Goal: Information Seeking & Learning: Learn about a topic

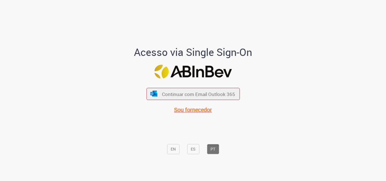
click at [190, 110] on font "Sou fornecedor" at bounding box center [193, 110] width 38 height 8
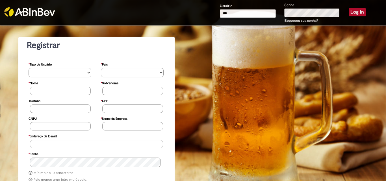
type input "**********"
click at [349, 8] on button "Log in" at bounding box center [357, 12] width 17 height 8
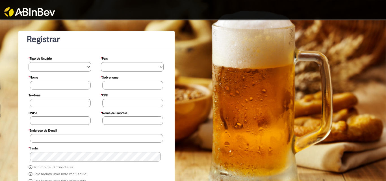
type input "**********"
click at [87, 66] on select "**********" at bounding box center [60, 67] width 63 height 10
select select "*********"
click at [29, 62] on select "**********" at bounding box center [60, 67] width 63 height 10
click at [149, 66] on select "********* ******* ****** ***** ******** *******" at bounding box center [132, 67] width 63 height 10
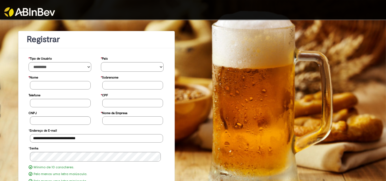
click at [194, 139] on div "**********" at bounding box center [193, 138] width 386 height 236
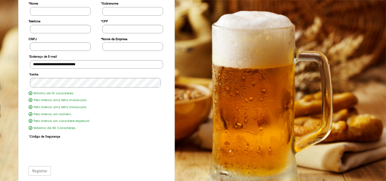
click at [38, 171] on div "Registrar" at bounding box center [97, 171] width 136 height 10
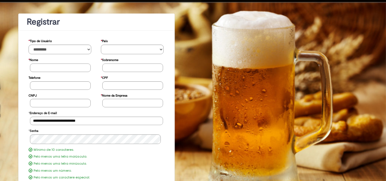
scroll to position [46, 0]
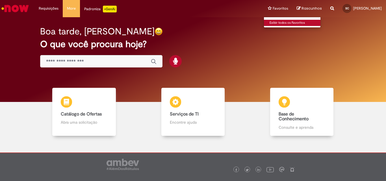
click at [272, 22] on link "Exibir todos os Favoritos" at bounding box center [295, 23] width 62 height 6
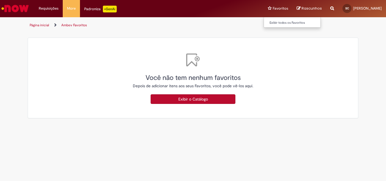
click at [272, 7] on li "Favoritos Exibir todos os Favoritos" at bounding box center [278, 8] width 29 height 17
click at [372, 5] on link "SC SIMONE CENTENARO" at bounding box center [363, 8] width 48 height 17
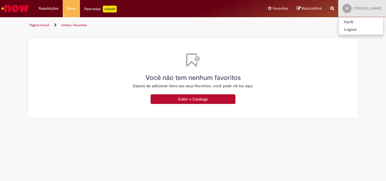
click at [331, 6] on icon "Search from all sources" at bounding box center [333, 5] width 4 height 10
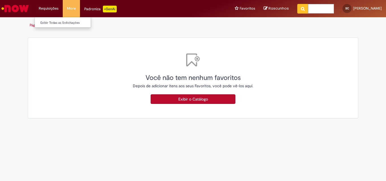
click at [52, 8] on li "Requisições Exibir Todas as Solicitações" at bounding box center [49, 8] width 28 height 17
click at [51, 21] on link "Exibir Todas as Solicitações" at bounding box center [66, 23] width 62 height 6
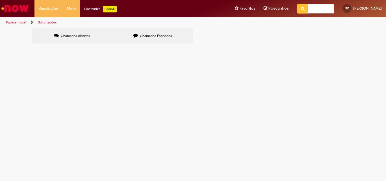
click at [0, 0] on div "Não há registros em Item solicitado usando este filtro" at bounding box center [0, 0] width 0 height 0
click at [83, 35] on span "Chamados Abertos" at bounding box center [75, 36] width 29 height 5
click at [141, 35] on span "Chamados Fechados" at bounding box center [156, 36] width 32 height 5
click at [41, 23] on link "Exibir Todas as Solicitações" at bounding box center [66, 23] width 62 height 6
click at [12, 18] on li "Página inicial" at bounding box center [19, 22] width 31 height 10
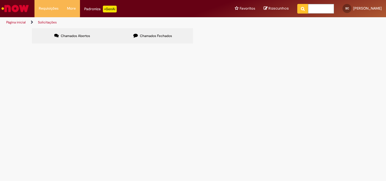
click at [11, 21] on link "Página inicial" at bounding box center [16, 22] width 20 height 5
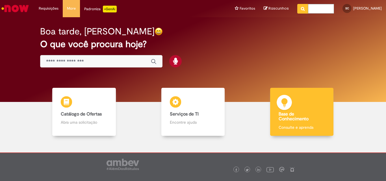
click at [309, 116] on h4 "Base de Conhecimento" at bounding box center [302, 117] width 46 height 10
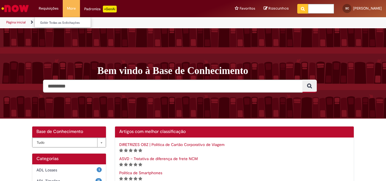
click at [53, 8] on li "Requisições Exibir Todas as Solicitações" at bounding box center [49, 8] width 28 height 17
click at [15, 19] on li "Página inicial" at bounding box center [19, 22] width 31 height 10
click at [15, 20] on li "Página inicial" at bounding box center [19, 22] width 31 height 10
click at [106, 10] on p "+GenAi" at bounding box center [110, 9] width 14 height 7
click at [202, 87] on input "Pesquisar" at bounding box center [173, 86] width 260 height 13
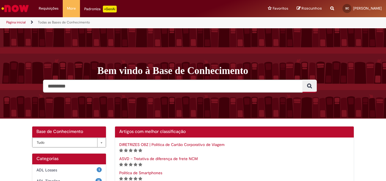
click at [308, 88] on icon "Pesquisar" at bounding box center [310, 85] width 5 height 5
click at [152, 89] on input "Pesquisar" at bounding box center [173, 86] width 260 height 13
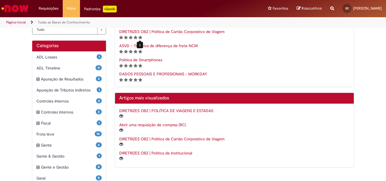
scroll to position [170, 0]
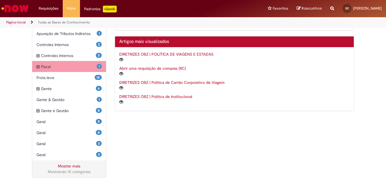
click at [55, 70] on div "1 Fiscal Itens" at bounding box center [69, 66] width 74 height 11
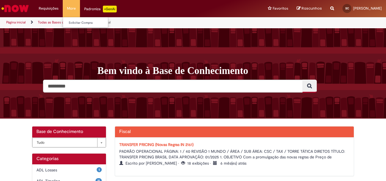
click at [72, 9] on li "More Solicitar Compra" at bounding box center [71, 8] width 17 height 17
click at [74, 23] on link "Solicitar Compra" at bounding box center [94, 23] width 62 height 6
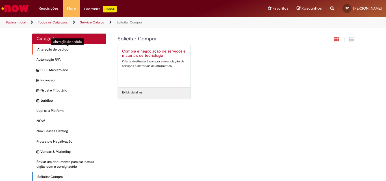
click at [48, 49] on span "Alteração de pedido Itens" at bounding box center [69, 49] width 65 height 5
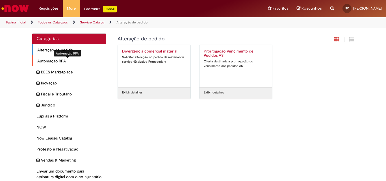
click at [44, 61] on span "Automação RPA Itens" at bounding box center [69, 61] width 65 height 6
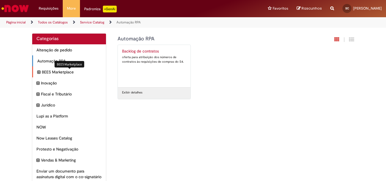
click at [42, 72] on span "BEES Marketplace Itens" at bounding box center [72, 72] width 60 height 6
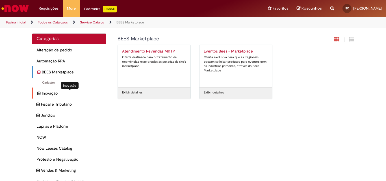
click at [43, 93] on span "Inovação Itens" at bounding box center [72, 94] width 60 height 6
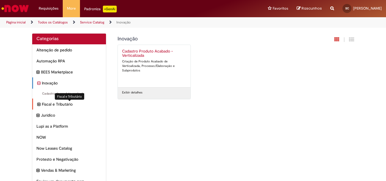
click at [72, 104] on span "Fiscal e Tributário Itens" at bounding box center [72, 105] width 60 height 6
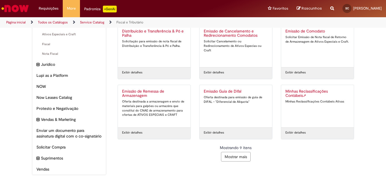
scroll to position [87, 0]
click at [41, 169] on span "Vendas Itens" at bounding box center [69, 170] width 65 height 6
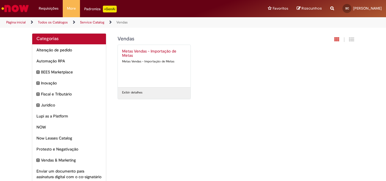
scroll to position [47, 0]
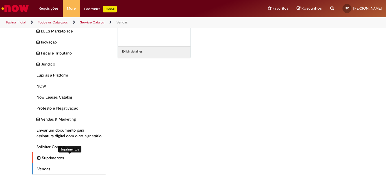
click at [49, 157] on span "Suprimentos Itens" at bounding box center [72, 158] width 60 height 6
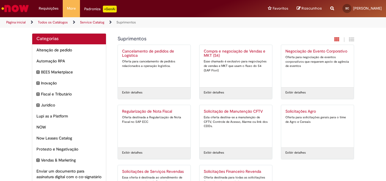
click at [53, 40] on h2 "Categorias" at bounding box center [68, 38] width 65 height 5
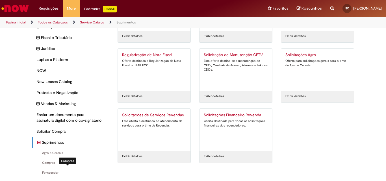
scroll to position [86, 0]
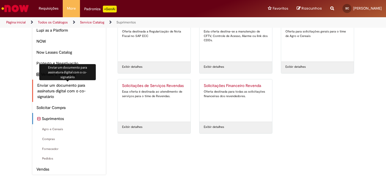
click at [59, 93] on span "Enviar um documento para assinatura digital com o co-signatário Itens" at bounding box center [69, 91] width 65 height 17
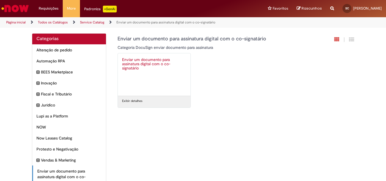
click at [89, 8] on div "Padroniza +GenAi" at bounding box center [100, 9] width 33 height 7
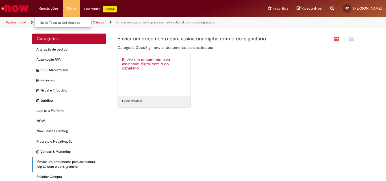
click at [48, 8] on li "Requisições Exibir Todas as Solicitações" at bounding box center [49, 8] width 28 height 17
click at [22, 21] on link "Página inicial" at bounding box center [16, 22] width 20 height 5
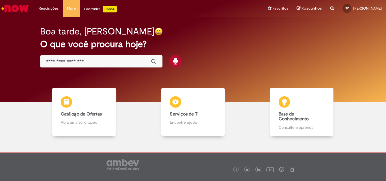
click at [85, 63] on input "Basta digitar aqui" at bounding box center [95, 62] width 99 height 7
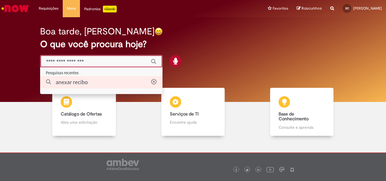
type input "**********"
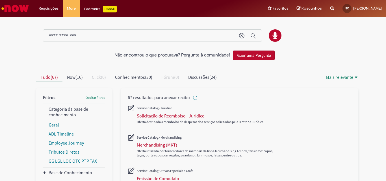
click at [50, 125] on link "Geral" at bounding box center [54, 125] width 10 height 6
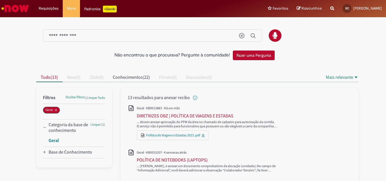
click at [53, 140] on link "Geral" at bounding box center [54, 141] width 10 height 6
click at [52, 109] on button "Geral" at bounding box center [51, 110] width 17 height 7
click at [252, 36] on icon "Enviar pesquisa" at bounding box center [254, 36] width 6 height 6
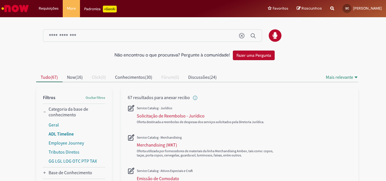
click at [65, 134] on link "ADL Timeline" at bounding box center [61, 134] width 25 height 6
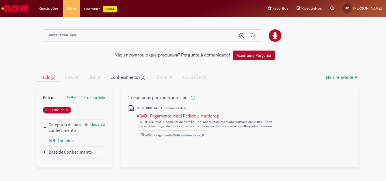
click at [50, 98] on h2 "Filtros" at bounding box center [49, 98] width 12 height 6
click at [55, 141] on link "ADL Timeline" at bounding box center [61, 141] width 25 height 6
click at [64, 153] on Conhecimento_facet_category "Base de Conhecimento" at bounding box center [71, 152] width 44 height 6
click at [57, 166] on li "Logística" at bounding box center [77, 162] width 57 height 9
click at [57, 164] on link "Logística" at bounding box center [57, 163] width 17 height 6
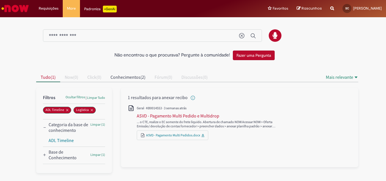
click at [162, 139] on div "ASVD - Pagamento Multi Pedidos.docx" at bounding box center [173, 136] width 72 height 10
click at [162, 137] on link "ASVD - Pagamento Multi Pedidos.docx" at bounding box center [173, 135] width 54 height 4
click at [48, 96] on h2 "Filtros" at bounding box center [49, 98] width 12 height 6
click at [94, 98] on span "Limpar Tudo" at bounding box center [96, 98] width 18 height 5
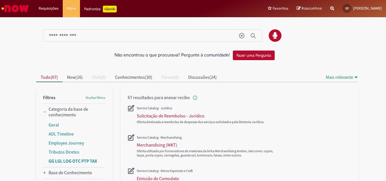
scroll to position [28, 0]
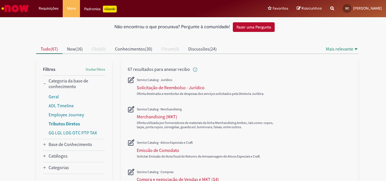
click at [51, 122] on link "Tributos Diretos" at bounding box center [64, 124] width 31 height 6
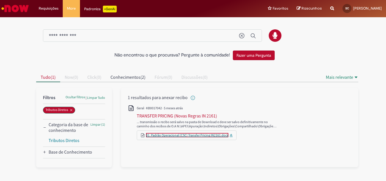
click at [180, 137] on link "01. Padrão Operacional (CSC) Transfer Pricing IN2161.docx" at bounding box center [187, 135] width 82 height 4
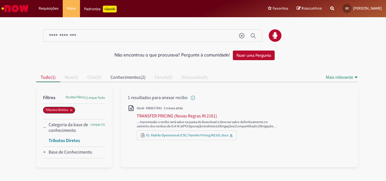
click at [73, 140] on link "Tributos Diretos" at bounding box center [64, 141] width 31 height 6
click at [141, 108] on span "Geral" at bounding box center [140, 108] width 7 height 4
drag, startPoint x: 181, startPoint y: 97, endPoint x: 180, endPoint y: 101, distance: 3.8
click at [181, 98] on span "1 resultados para anexar recibo" at bounding box center [162, 98] width 68 height 6
click at [72, 110] on icon "Remover Tributos Diretos" at bounding box center [71, 110] width 2 height 2
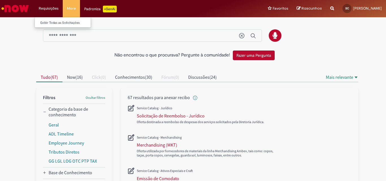
click at [50, 8] on li "Requisições Exibir Todas as Solicitações" at bounding box center [49, 8] width 28 height 17
click at [50, 24] on link "Exibir Todas as Solicitações" at bounding box center [66, 23] width 62 height 6
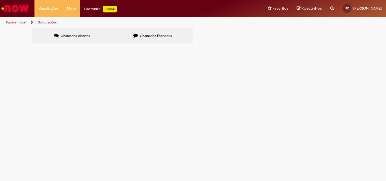
click at [0, 0] on button at bounding box center [0, 0] width 0 height 0
click at [173, 36] on label "Chamados Fechados" at bounding box center [153, 35] width 81 height 15
click at [0, 0] on button at bounding box center [0, 0] width 0 height 0
click at [63, 7] on li "More Solicitar Compra" at bounding box center [71, 8] width 17 height 17
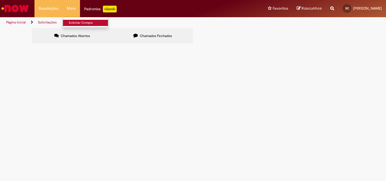
click at [68, 23] on link "Solicitar Compra" at bounding box center [94, 23] width 62 height 6
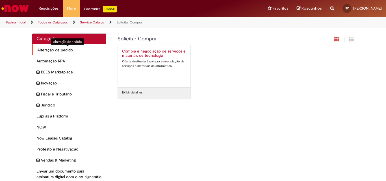
click at [40, 49] on span "Alteração de pedido Itens" at bounding box center [69, 50] width 65 height 6
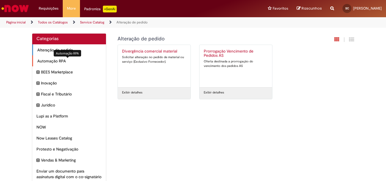
click at [50, 63] on span "Automação RPA Itens" at bounding box center [69, 61] width 65 height 6
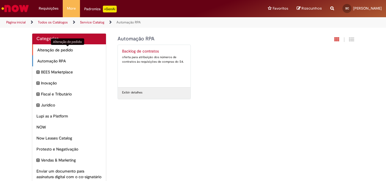
click at [63, 50] on span "Alteração de pedido Itens" at bounding box center [69, 50] width 65 height 6
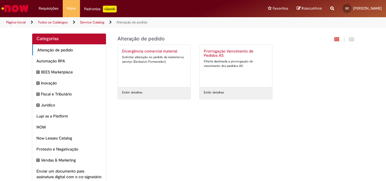
click at [217, 82] on div "Prorrogação Vencimento de Pedidos AS Oferta destinada a prorrogação do vencimen…" at bounding box center [236, 66] width 64 height 34
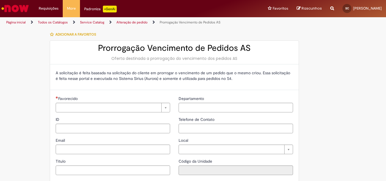
type input "**********"
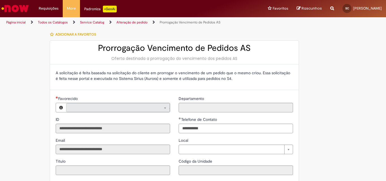
type input "**********"
drag, startPoint x: 244, startPoint y: 91, endPoint x: 336, endPoint y: 38, distance: 105.8
click at [336, 38] on div at bounding box center [331, 35] width 55 height 12
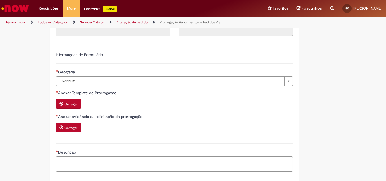
scroll to position [83, 0]
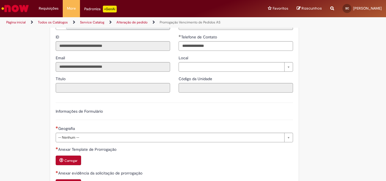
click at [139, 22] on link "Alteração de pedido" at bounding box center [132, 22] width 31 height 5
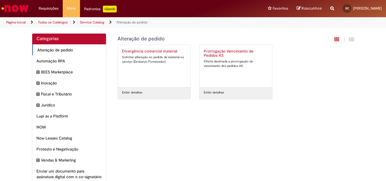
click at [131, 72] on div "Divergência comercial material Solicitar alteração no pedido de material ou ser…" at bounding box center [154, 66] width 64 height 34
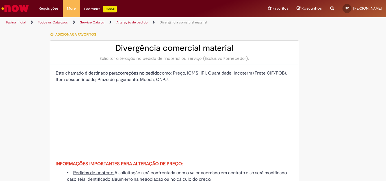
type input "**********"
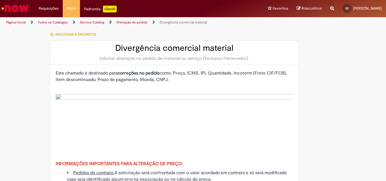
type input "**********"
drag, startPoint x: 141, startPoint y: 120, endPoint x: 151, endPoint y: 144, distance: 26.3
drag, startPoint x: 151, startPoint y: 144, endPoint x: 315, endPoint y: 132, distance: 164.0
click at [99, 21] on link "Service Catalog" at bounding box center [92, 22] width 24 height 5
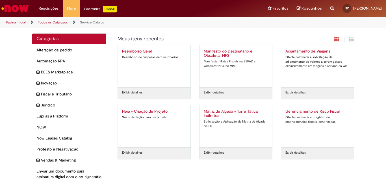
click at [138, 120] on div "Hera - Criação de Projeto Sua solicitação para um projeto" at bounding box center [154, 126] width 64 height 34
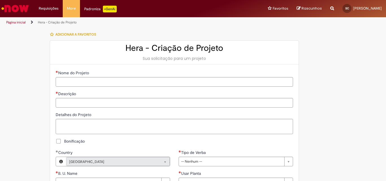
click at [52, 22] on link "Hera - Criação de Projeto" at bounding box center [57, 22] width 39 height 5
drag, startPoint x: 20, startPoint y: 21, endPoint x: 36, endPoint y: 32, distance: 19.2
click at [20, 21] on link "Página inicial" at bounding box center [16, 22] width 20 height 5
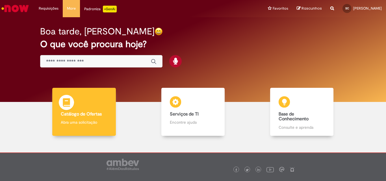
click at [93, 115] on b "Catálogo de Ofertas" at bounding box center [81, 114] width 41 height 6
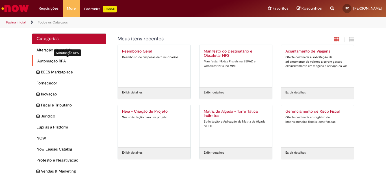
click at [43, 60] on span "Automação RPA Itens" at bounding box center [69, 61] width 65 height 6
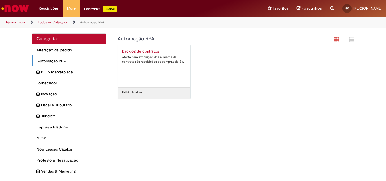
click at [42, 21] on link "Todos os Catálogos" at bounding box center [53, 22] width 30 height 5
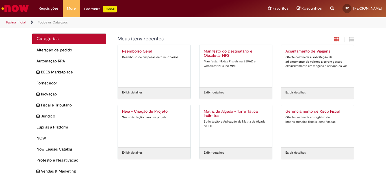
scroll to position [62, 0]
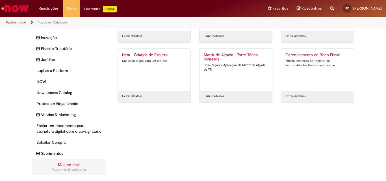
click at [60, 164] on link "Mostrar mais" at bounding box center [69, 164] width 22 height 5
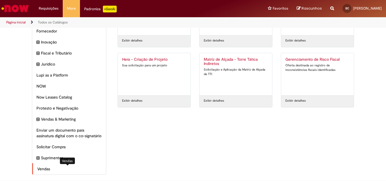
scroll to position [0, 0]
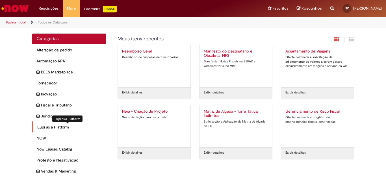
click at [53, 128] on span "Lupi as a Platform Itens" at bounding box center [69, 127] width 65 height 6
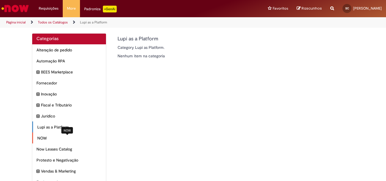
click at [37, 141] on span "NOW Itens" at bounding box center [69, 139] width 65 height 6
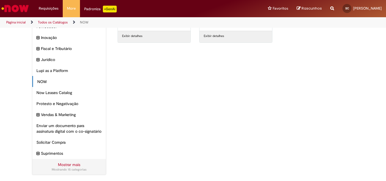
scroll to position [63, 0]
click at [40, 145] on span "Solicitar Compra Itens" at bounding box center [69, 143] width 65 height 6
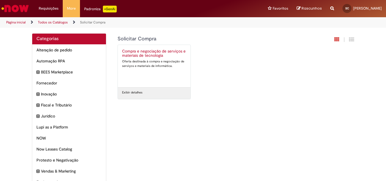
scroll to position [63, 0]
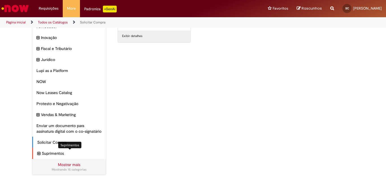
click at [55, 153] on span "Suprimentos Itens" at bounding box center [72, 154] width 60 height 6
